Goal: Obtain resource: Obtain resource

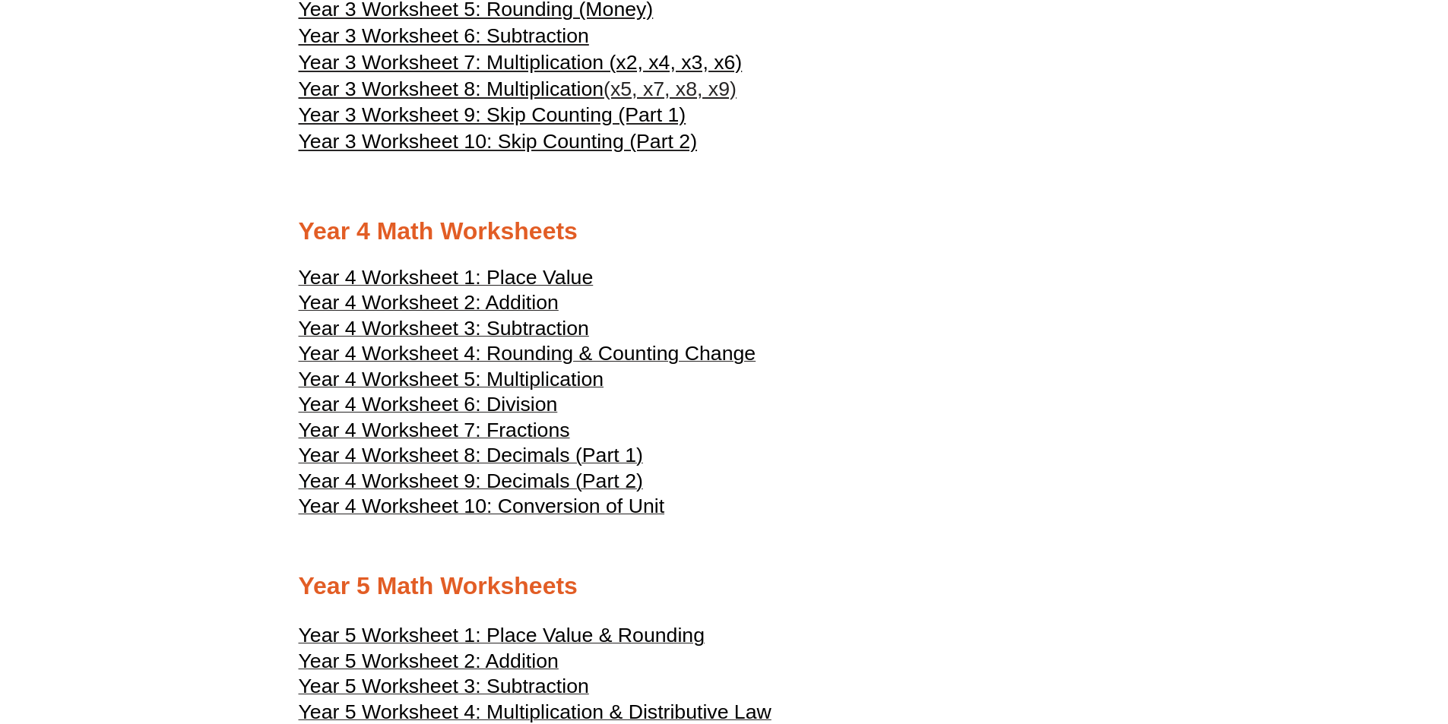
scroll to position [2280, 0]
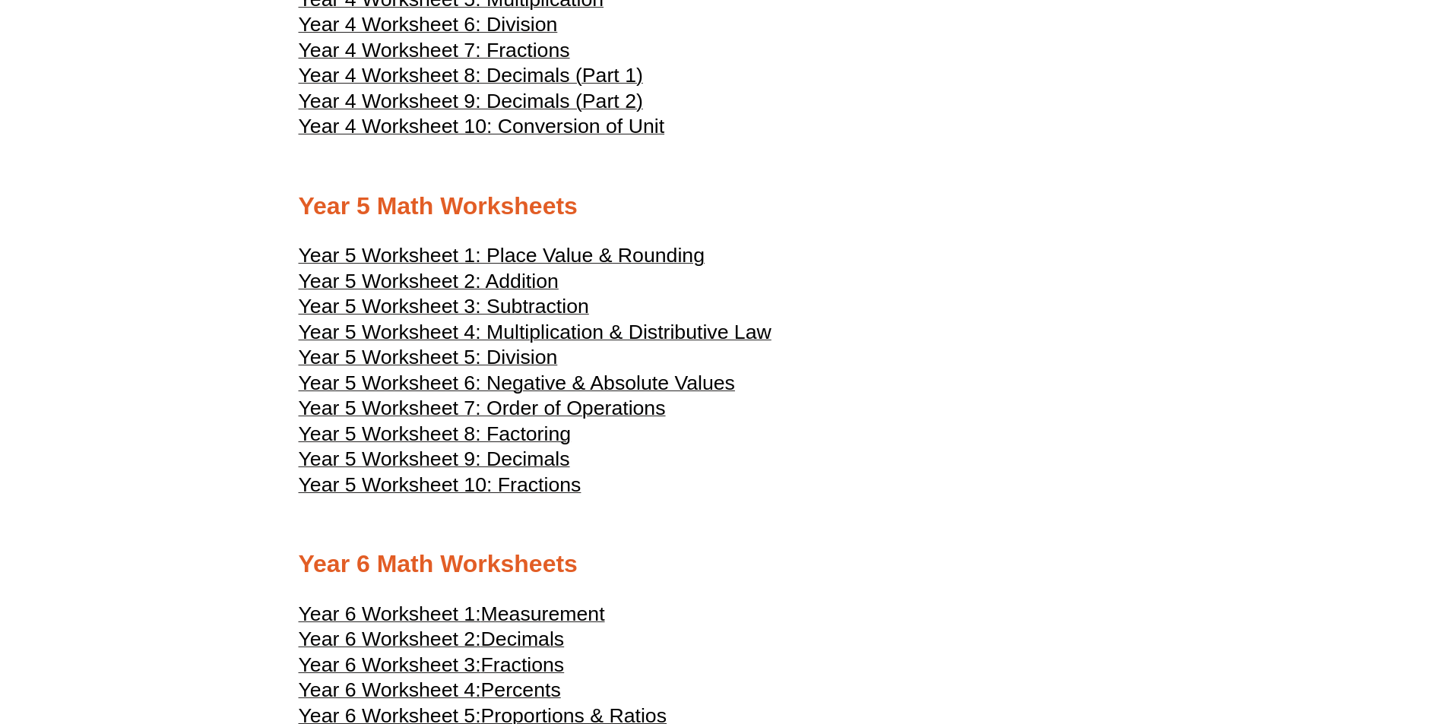
click at [483, 267] on span "Year 5 Worksheet 1: Place Value & Rounding" at bounding box center [502, 255] width 406 height 23
click at [433, 293] on span "Year 5 Worksheet 2: Addition" at bounding box center [429, 281] width 260 height 23
click at [484, 318] on span "Year 5 Worksheet 3: Subtraction" at bounding box center [444, 306] width 290 height 23
click at [448, 343] on span "Year 5 Worksheet 4: Multiplication & Distributive Law" at bounding box center [535, 332] width 473 height 23
click at [519, 369] on span "Year 5 Worksheet 5: Division" at bounding box center [428, 357] width 259 height 23
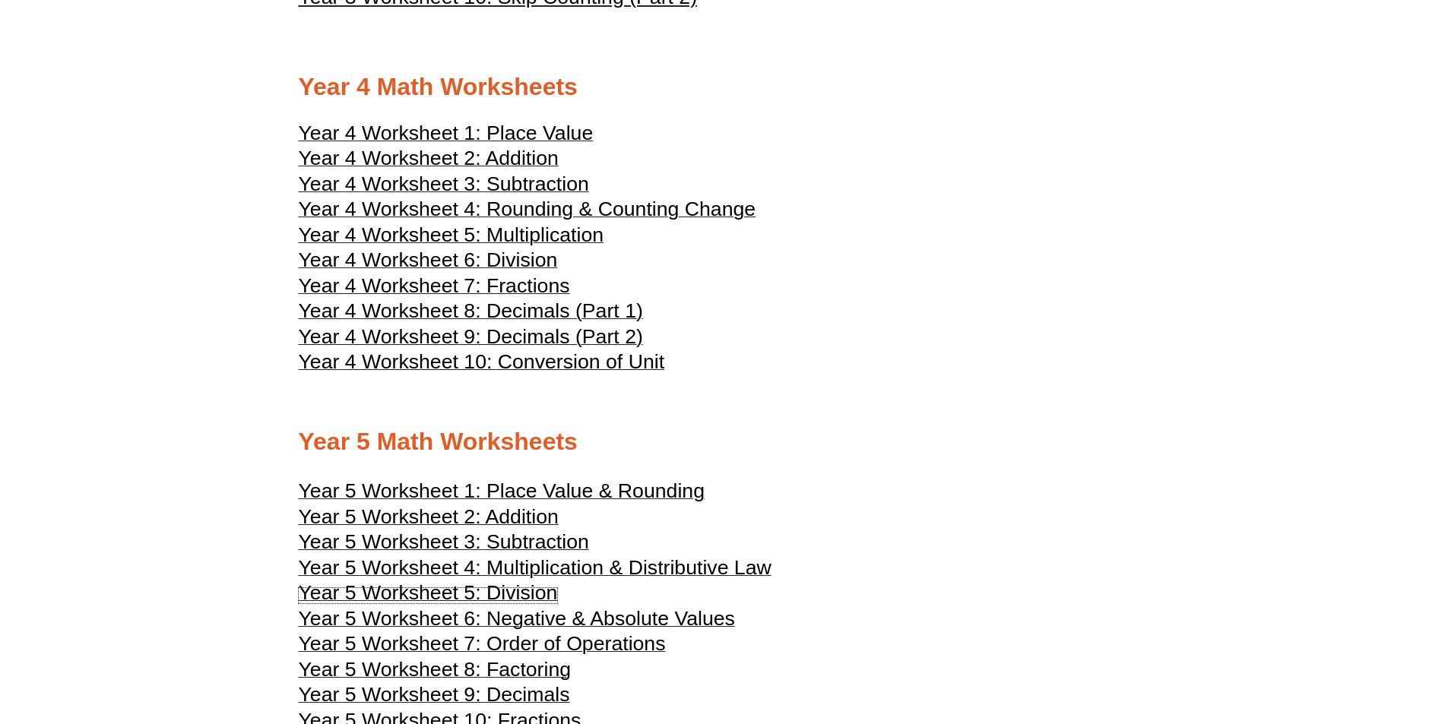
scroll to position [1824, 0]
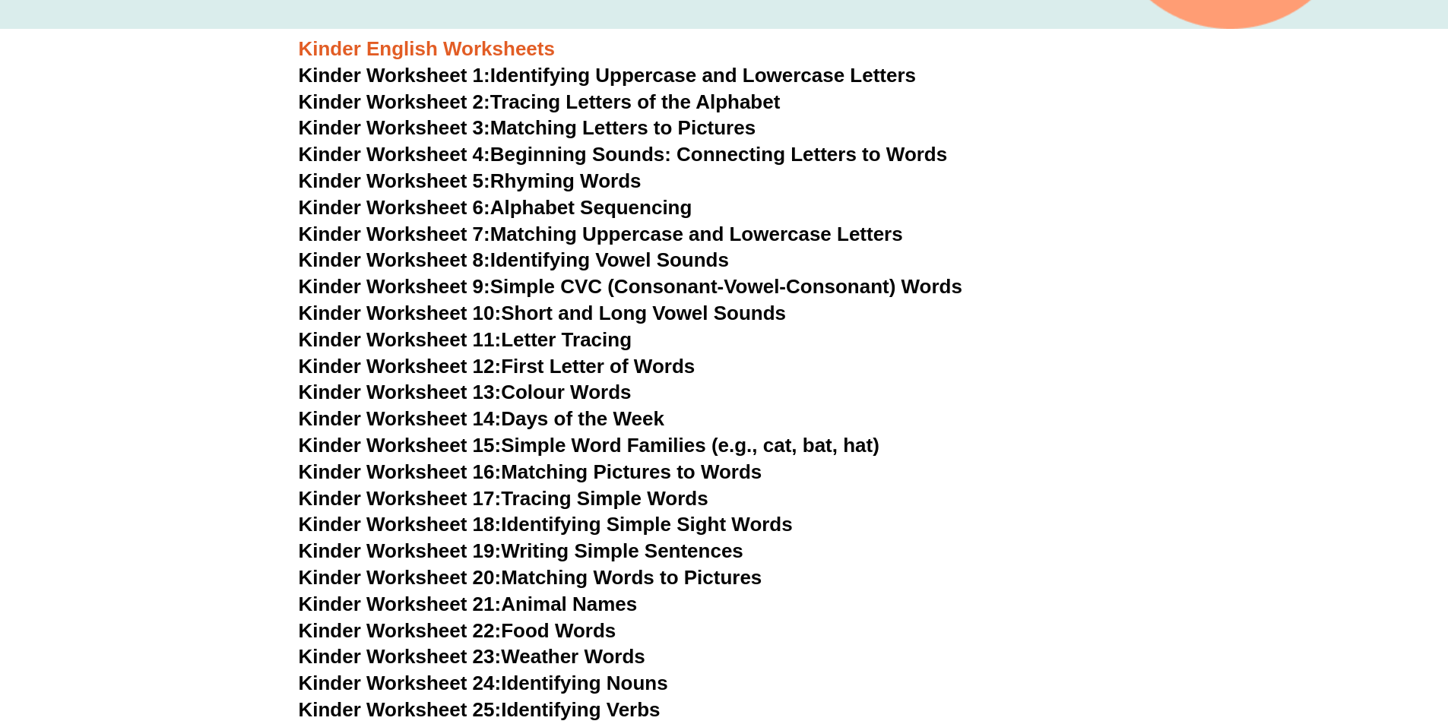
scroll to position [380, 0]
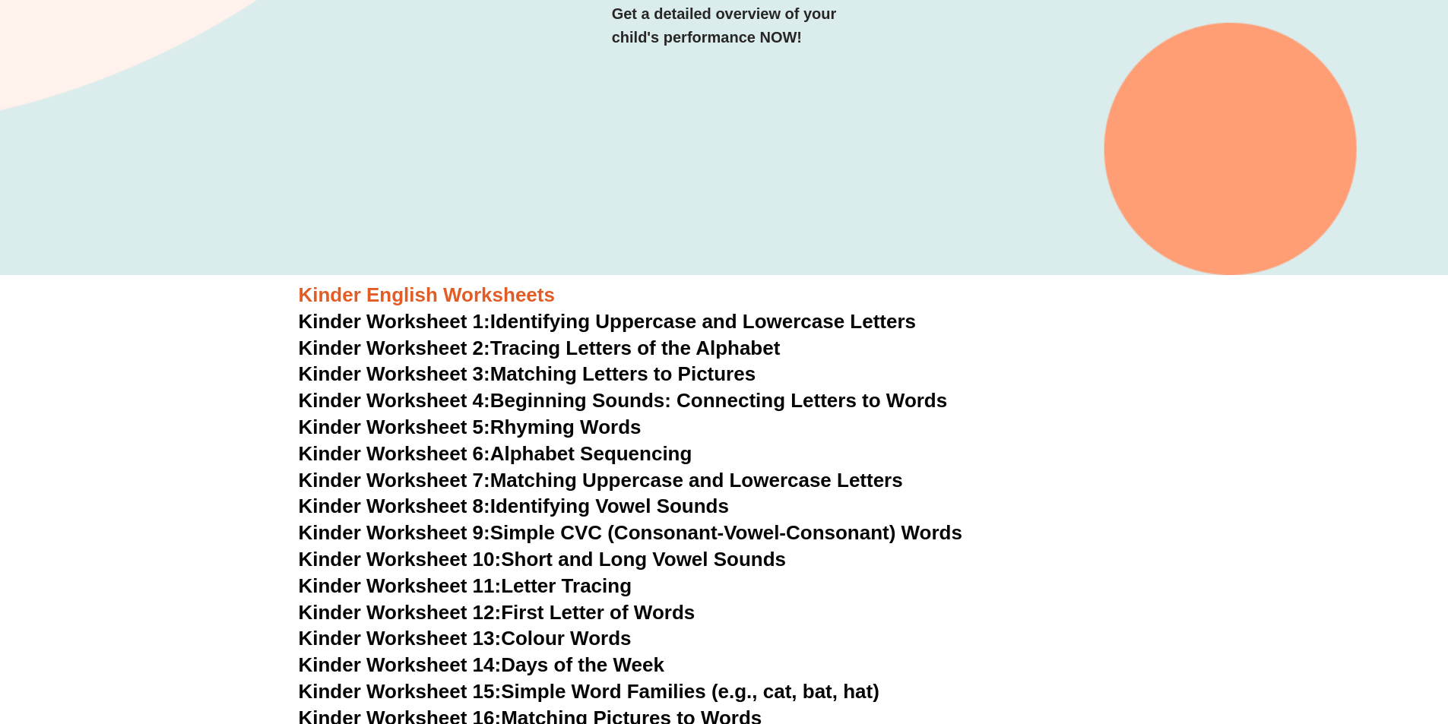
click at [576, 323] on link "Kinder Worksheet 1: Identifying Uppercase and Lowercase Letters" at bounding box center [608, 321] width 618 height 23
click at [422, 346] on span "Kinder Worksheet 2:" at bounding box center [394, 348] width 191 height 23
click at [403, 381] on span "Kinder Worksheet 3:" at bounding box center [394, 373] width 191 height 23
click at [483, 403] on link "Kinder Worksheet 4: Beginning Sounds: Connecting Letters to Words" at bounding box center [623, 400] width 649 height 23
